Goal: Navigation & Orientation: Find specific page/section

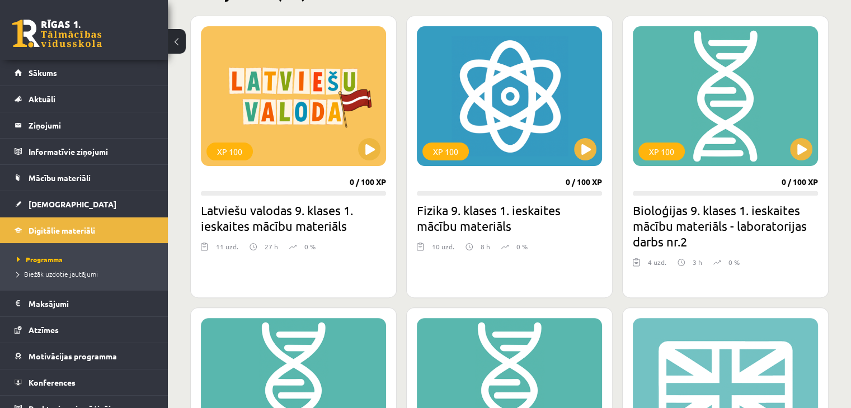
scroll to position [287, 0]
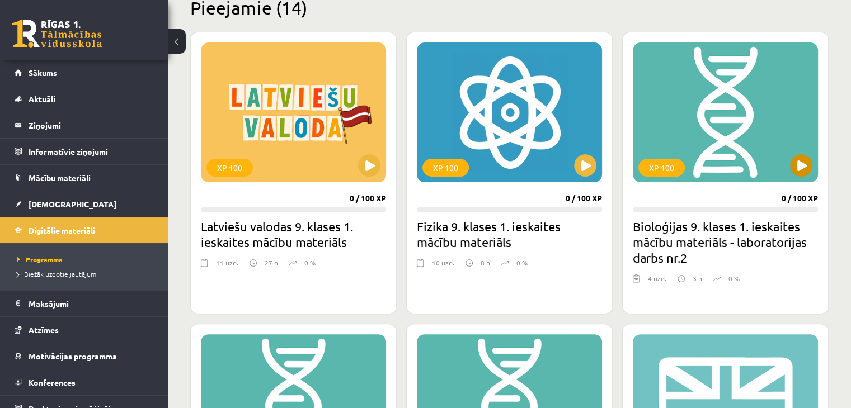
click at [674, 44] on div "XP 100" at bounding box center [725, 113] width 185 height 140
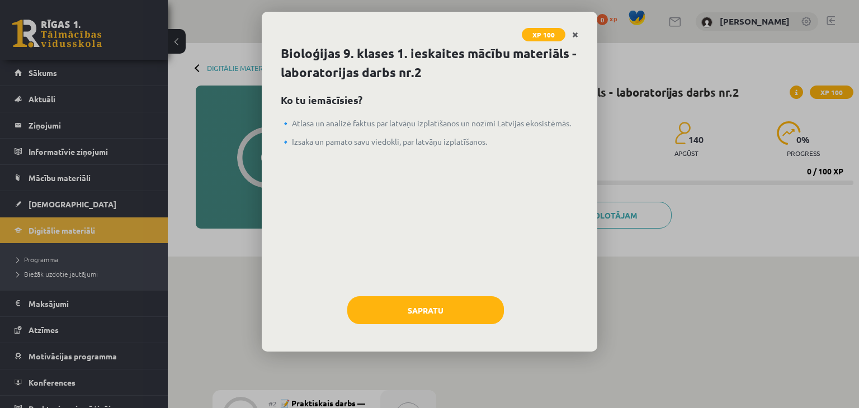
click at [575, 32] on icon "Close" at bounding box center [575, 35] width 6 height 8
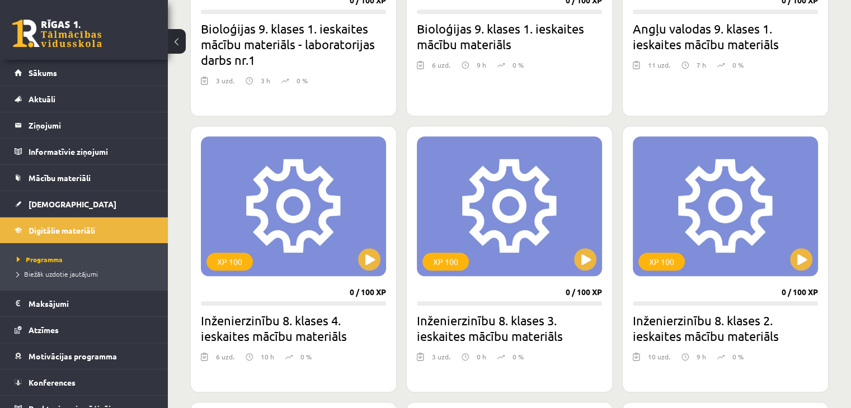
scroll to position [779, 0]
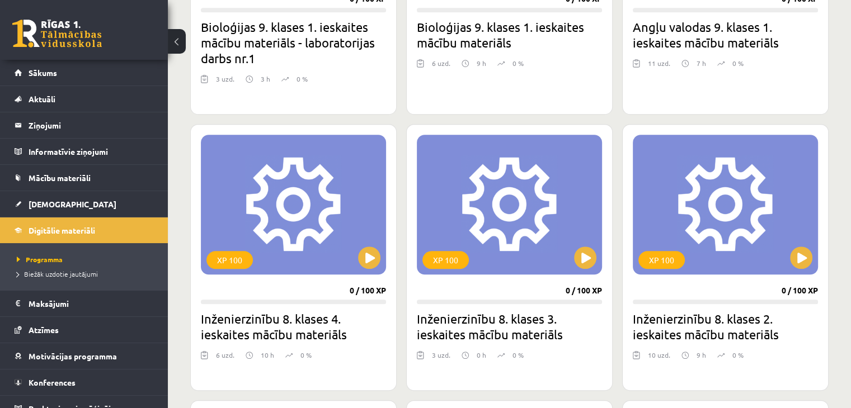
drag, startPoint x: 850, startPoint y: 217, endPoint x: 858, endPoint y: 227, distance: 12.7
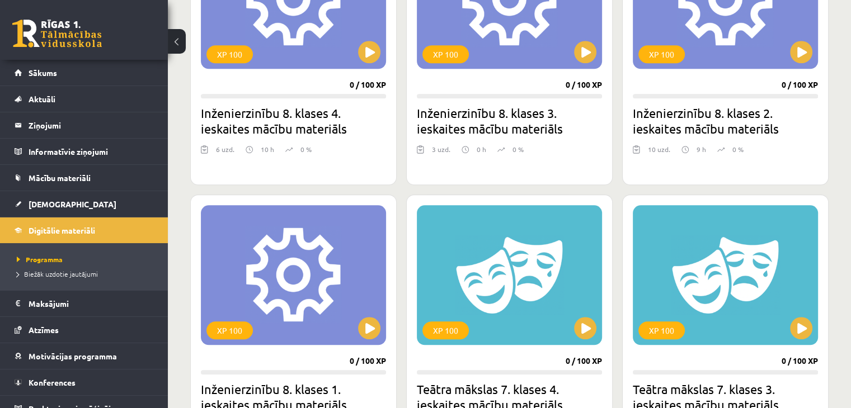
scroll to position [1004, 0]
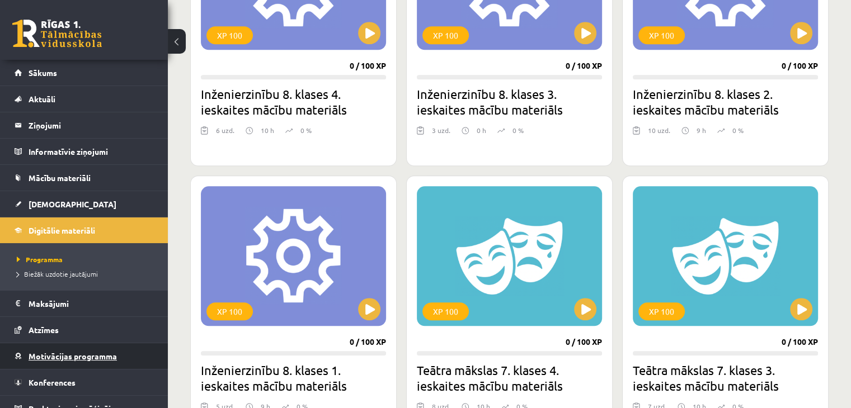
click at [108, 350] on link "Motivācijas programma" at bounding box center [84, 357] width 139 height 26
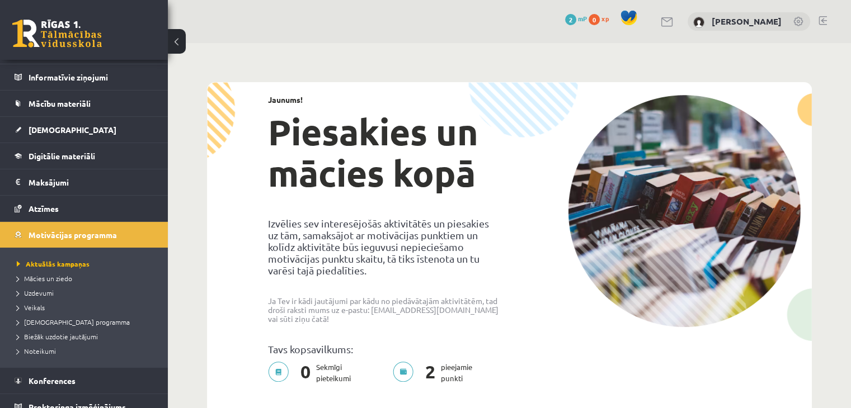
scroll to position [85, 0]
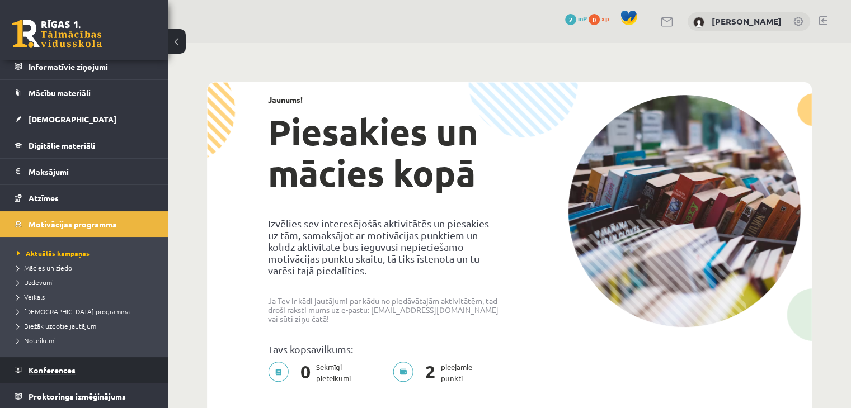
click at [131, 370] on link "Konferences" at bounding box center [84, 371] width 139 height 26
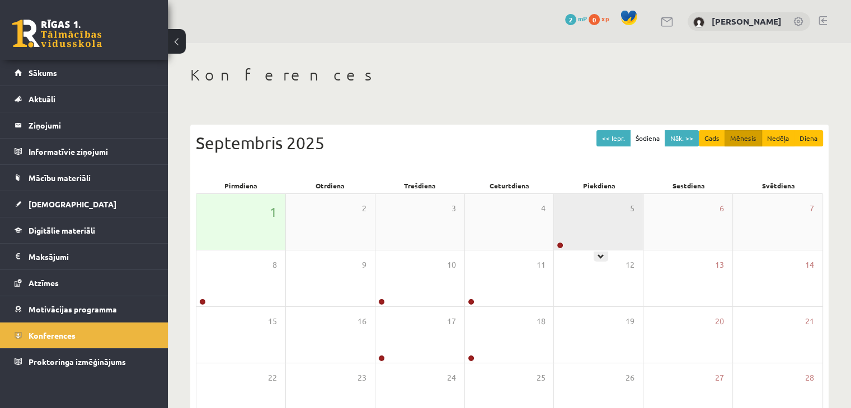
click at [607, 227] on div "5" at bounding box center [598, 222] width 89 height 56
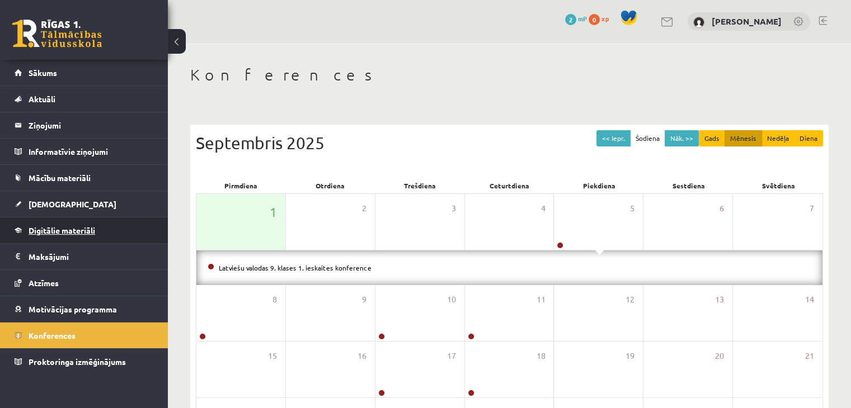
click at [144, 220] on link "Digitālie materiāli" at bounding box center [84, 231] width 139 height 26
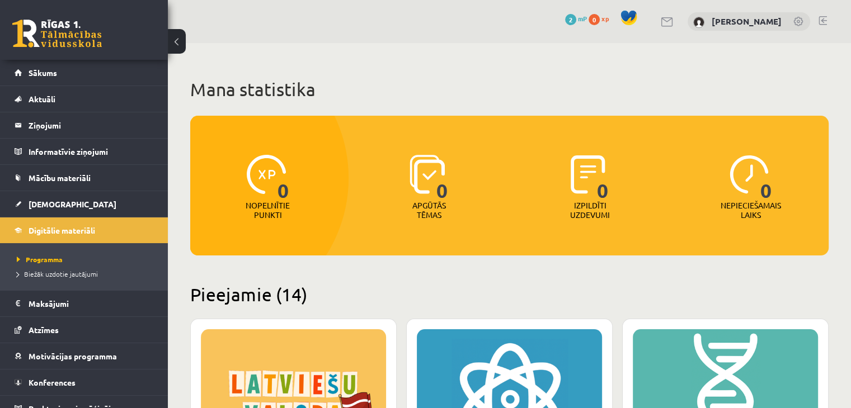
click at [81, 282] on ul "Programma Biežāk uzdotie jautājumi" at bounding box center [84, 266] width 168 height 47
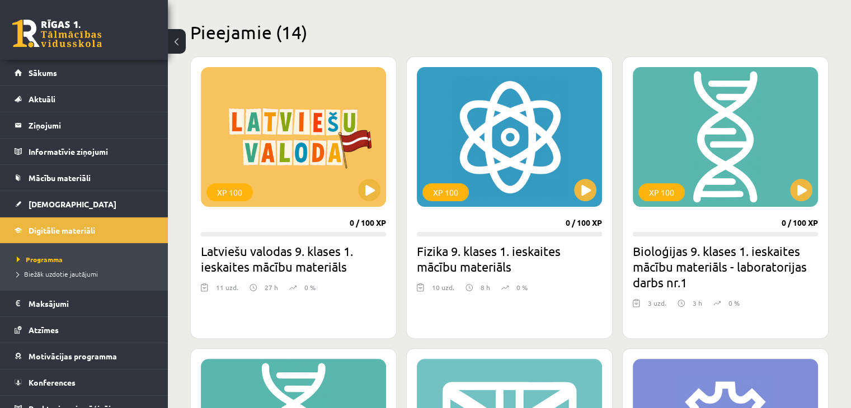
scroll to position [239, 0]
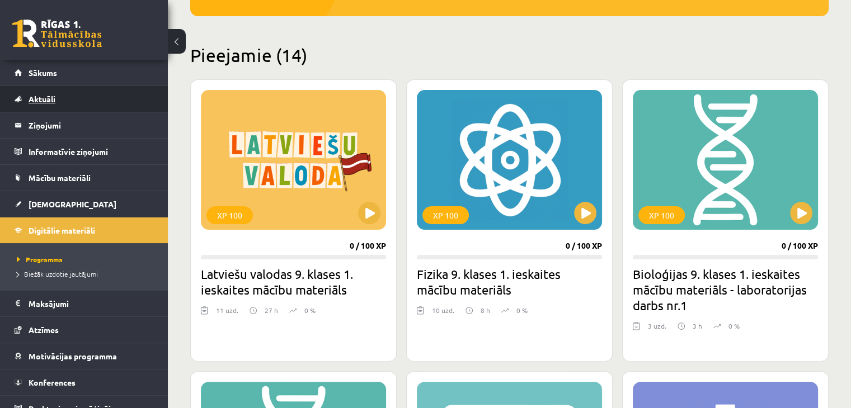
click at [68, 97] on link "Aktuāli" at bounding box center [84, 99] width 139 height 26
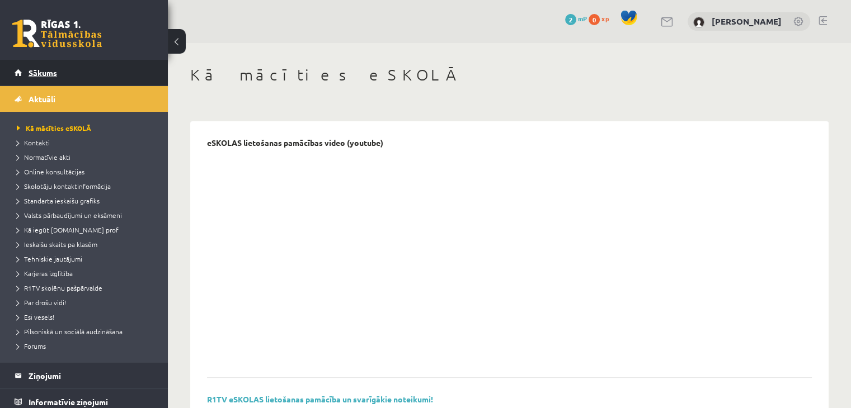
click at [77, 77] on link "Sākums" at bounding box center [84, 73] width 139 height 26
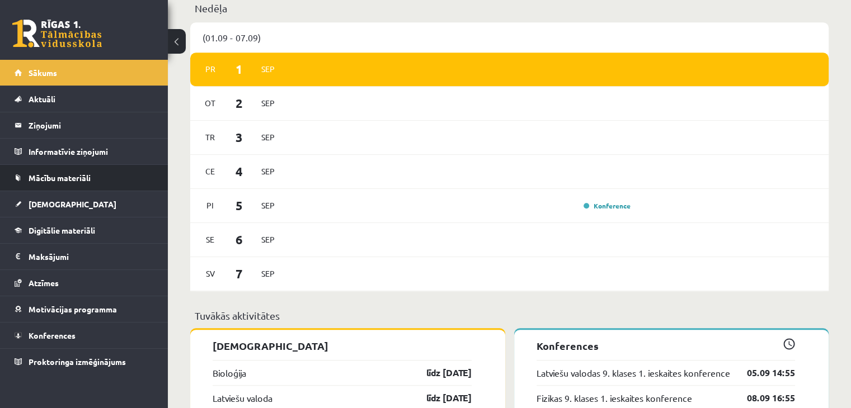
scroll to position [806, 0]
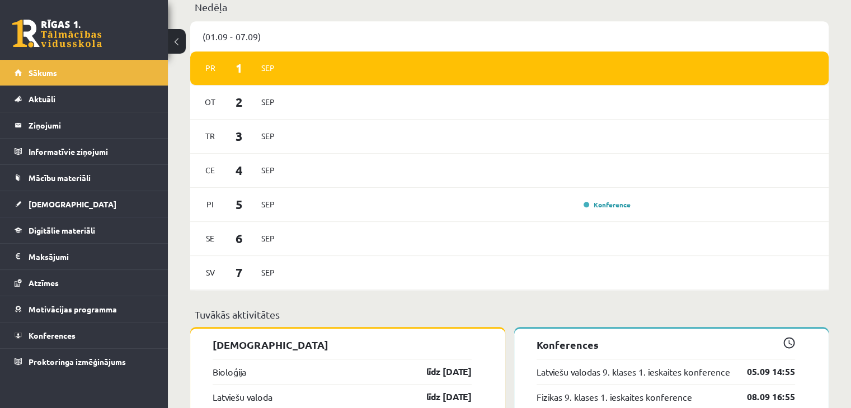
click at [288, 78] on div "[DATE]" at bounding box center [509, 68] width 638 height 34
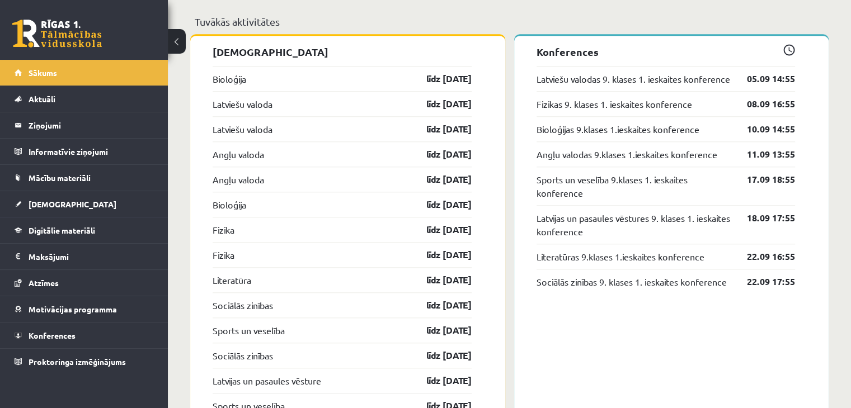
scroll to position [1097, 0]
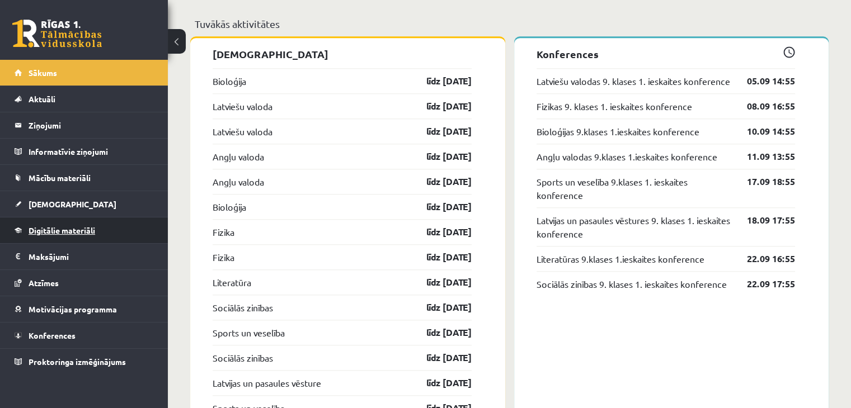
click at [91, 232] on span "Digitālie materiāli" at bounding box center [62, 230] width 67 height 10
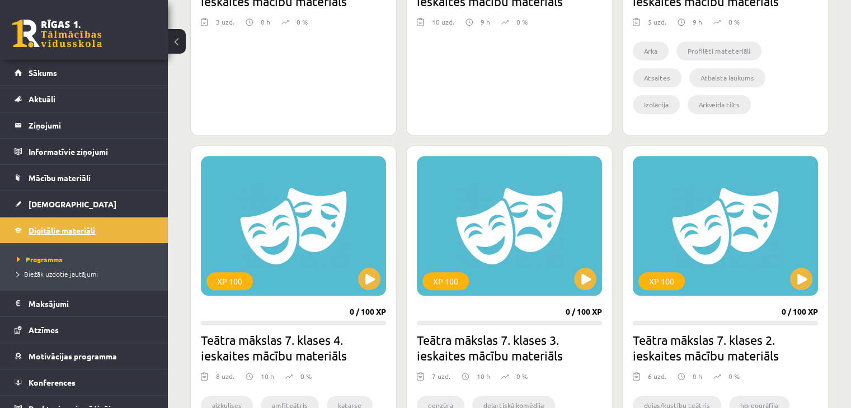
click at [34, 236] on link "Digitālie materiāli" at bounding box center [84, 231] width 139 height 26
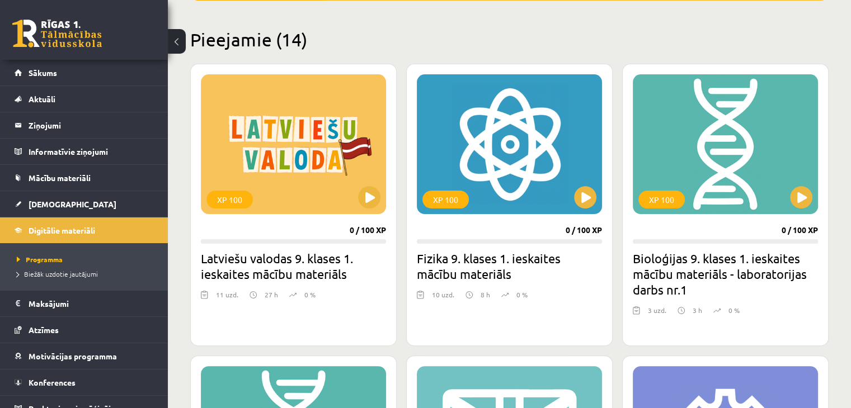
scroll to position [187, 0]
